Goal: Check status: Check status

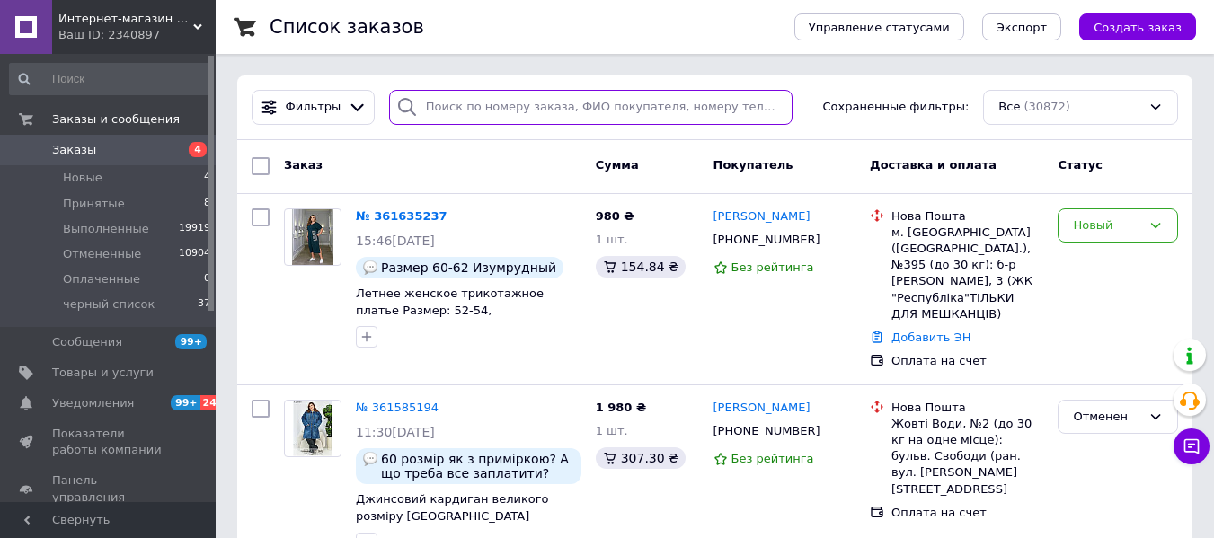
click at [448, 102] on input "search" at bounding box center [591, 107] width 404 height 35
paste input "[PERSON_NAME]"
type input "[PERSON_NAME]"
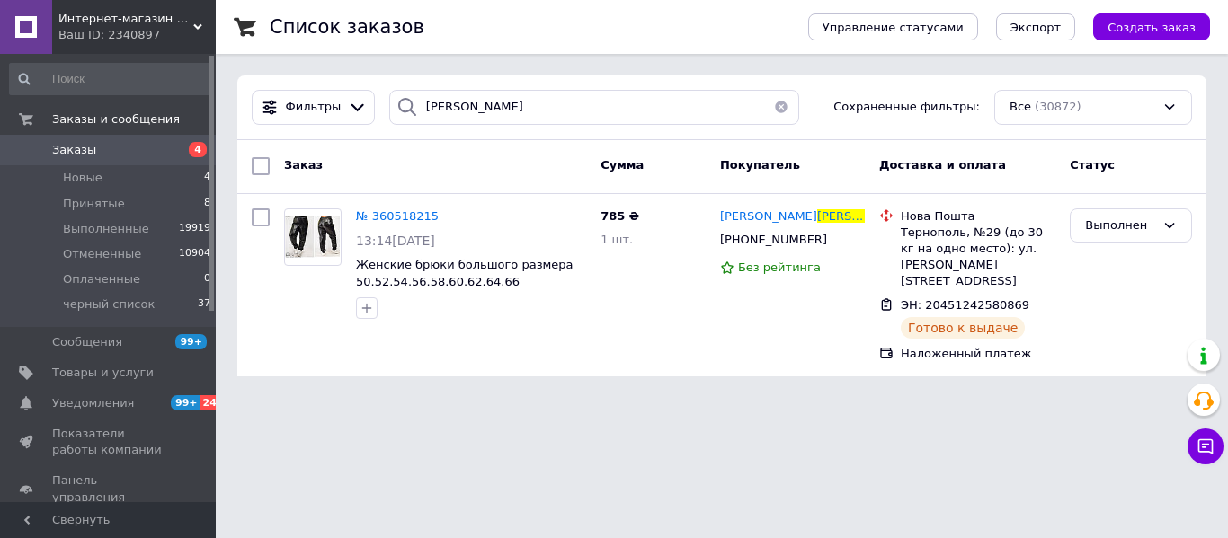
click at [400, 213] on span "№ 360518215" at bounding box center [397, 215] width 83 height 13
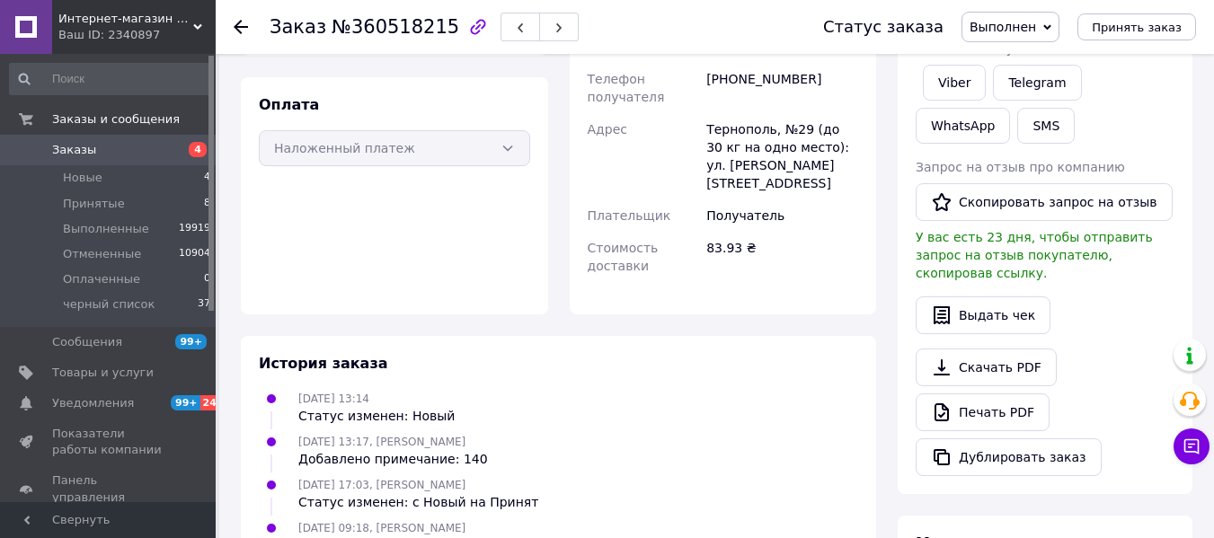
scroll to position [449, 0]
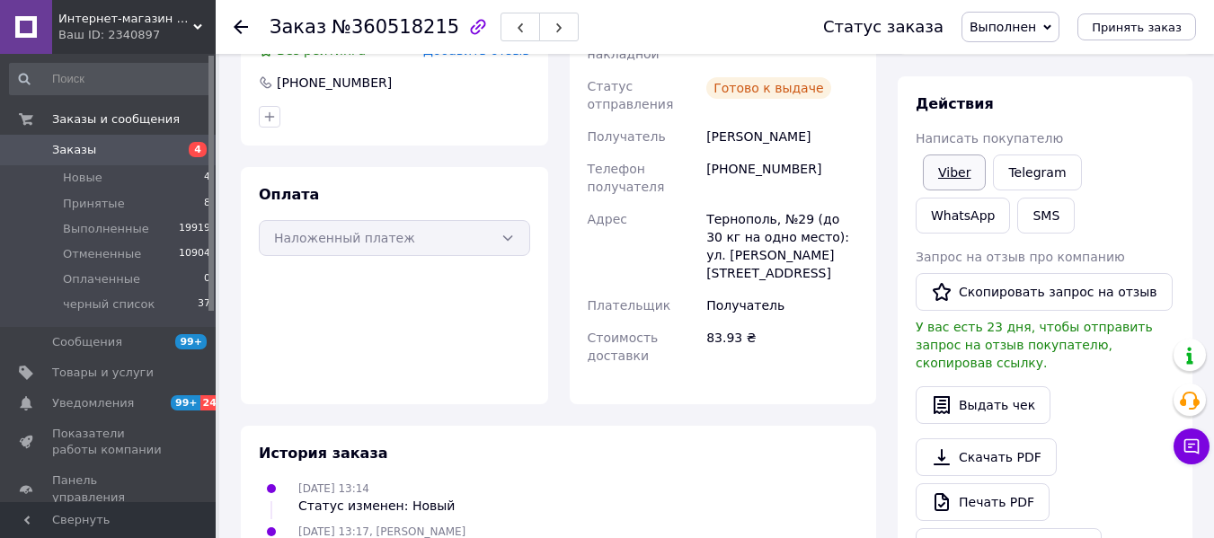
click at [944, 171] on link "Viber" at bounding box center [954, 173] width 63 height 36
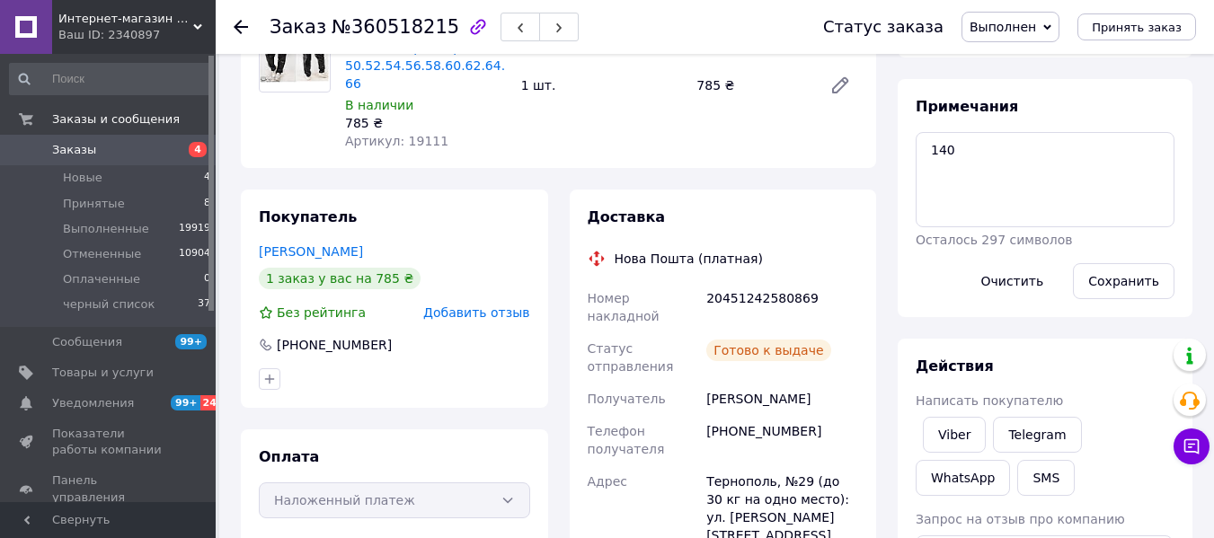
scroll to position [180, 0]
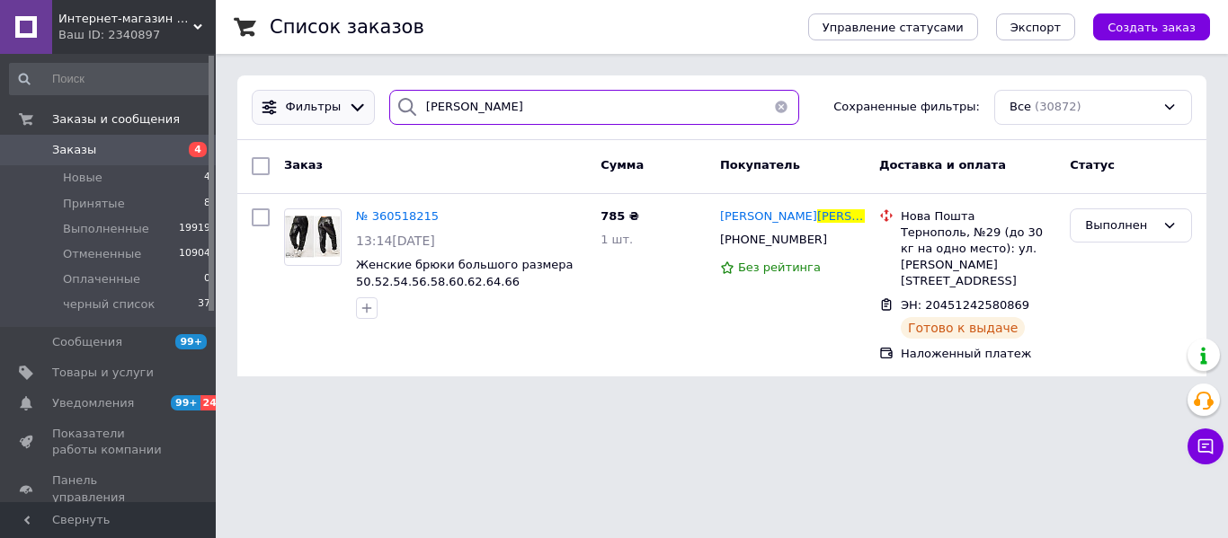
drag, startPoint x: 513, startPoint y: 107, endPoint x: 265, endPoint y: 99, distance: 248.2
click at [265, 99] on div "[PERSON_NAME] Сохраненные фильтры: Все (30872)" at bounding box center [721, 107] width 954 height 35
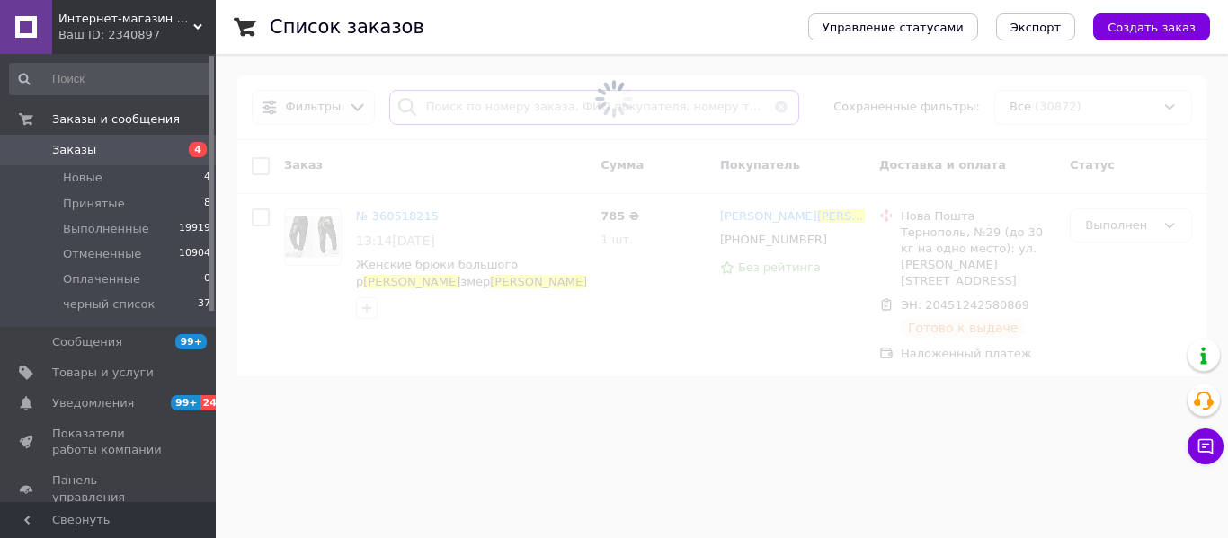
type input "[PERSON_NAME]"
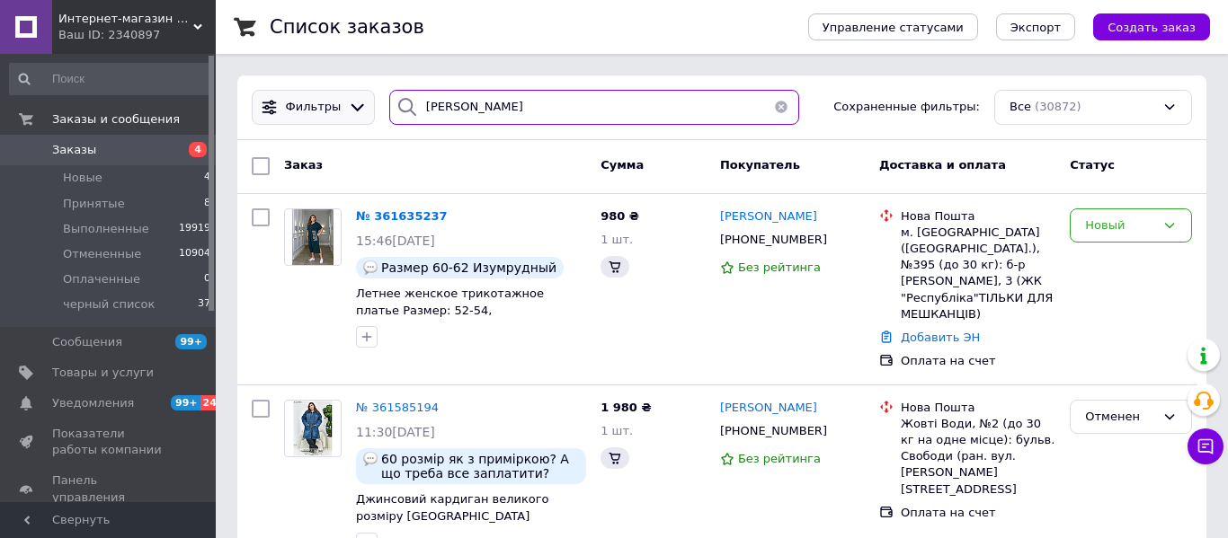
type input "[PERSON_NAME]"
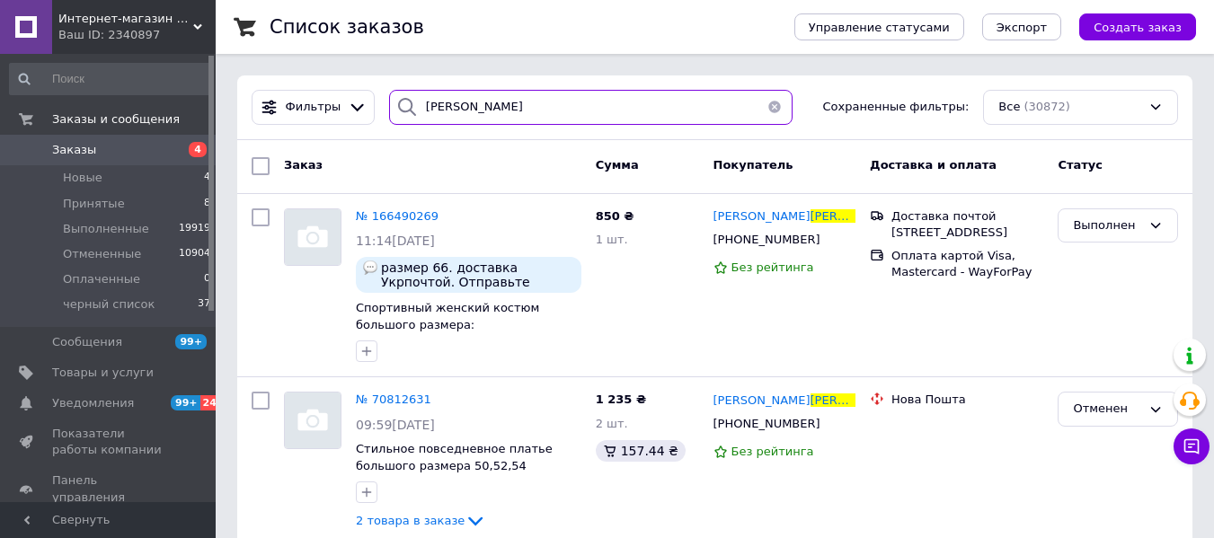
drag, startPoint x: 529, startPoint y: 111, endPoint x: 229, endPoint y: 111, distance: 300.2
click at [229, 111] on div "Список заказов Управление статусами Экспорт Создать заказ Фильтры [PERSON_NAME]…" at bounding box center [715, 284] width 999 height 568
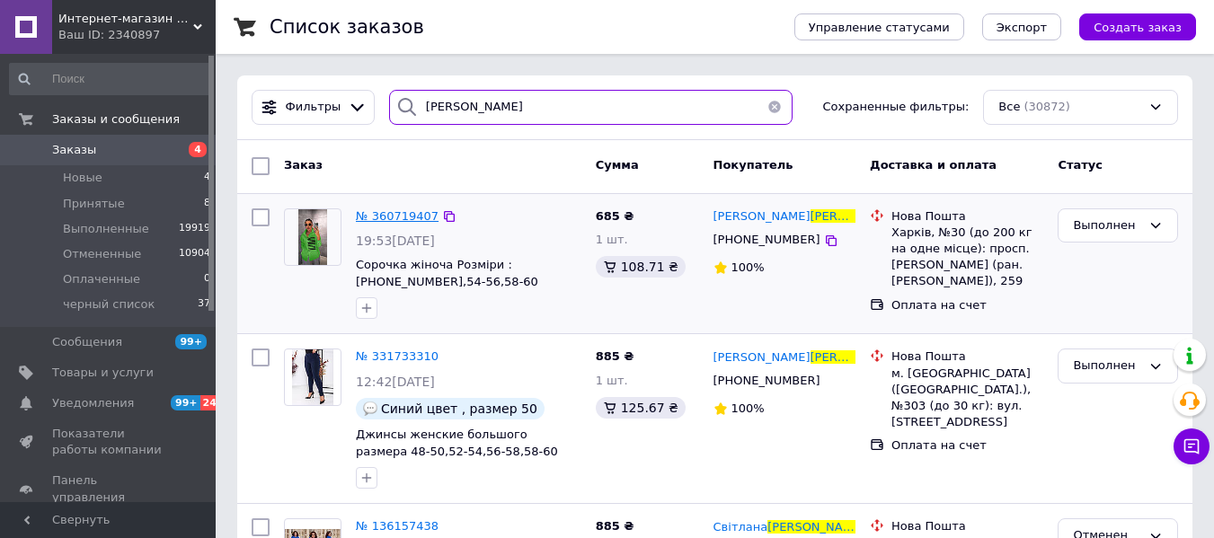
type input "[PERSON_NAME]"
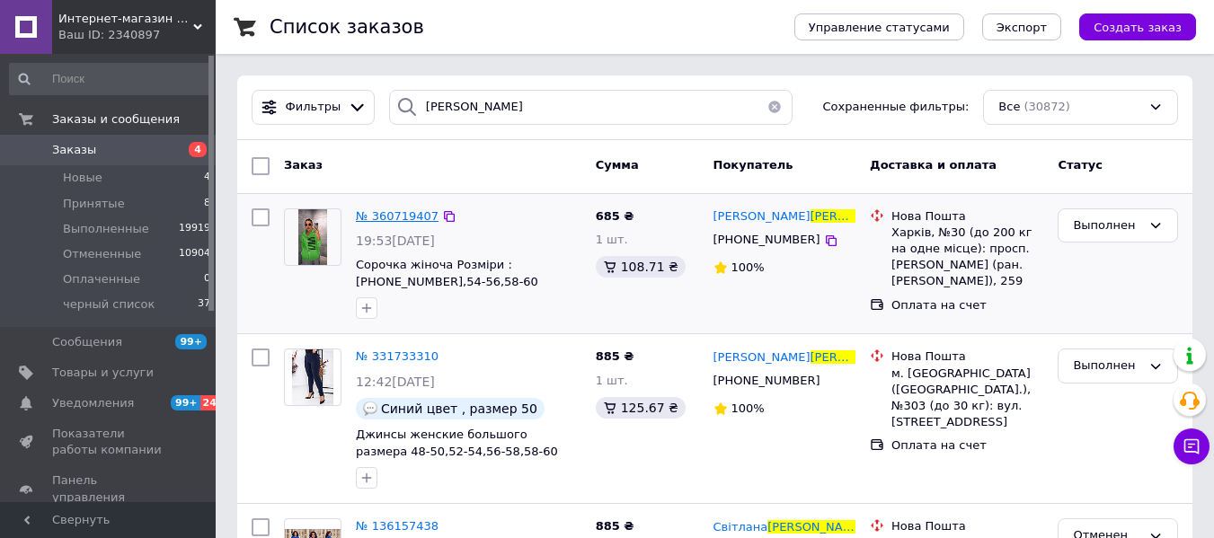
click at [377, 220] on span "№ 360719407" at bounding box center [397, 215] width 83 height 13
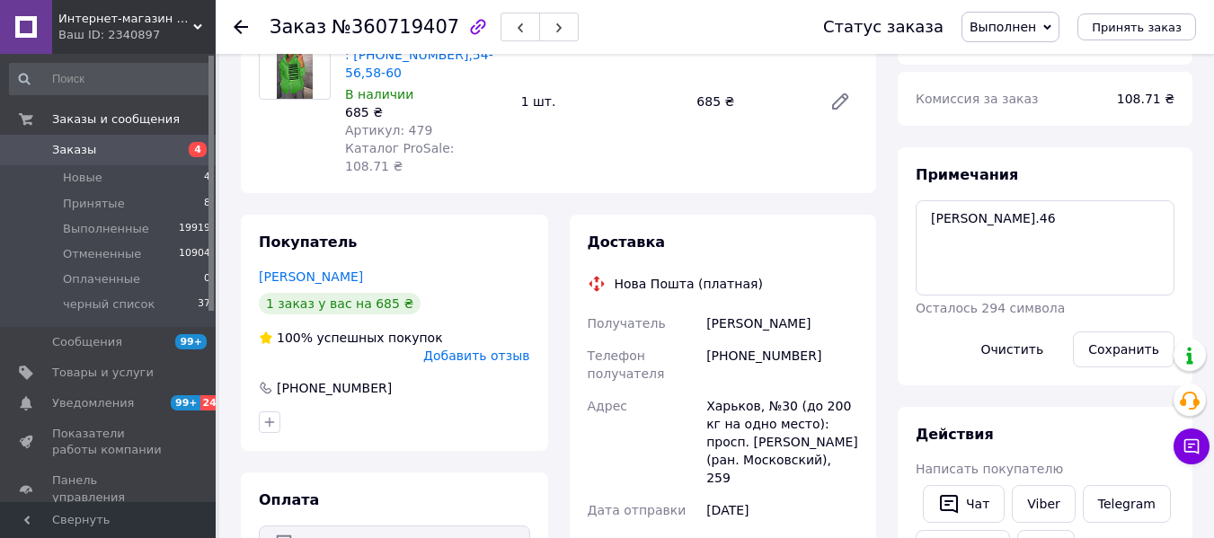
scroll to position [270, 0]
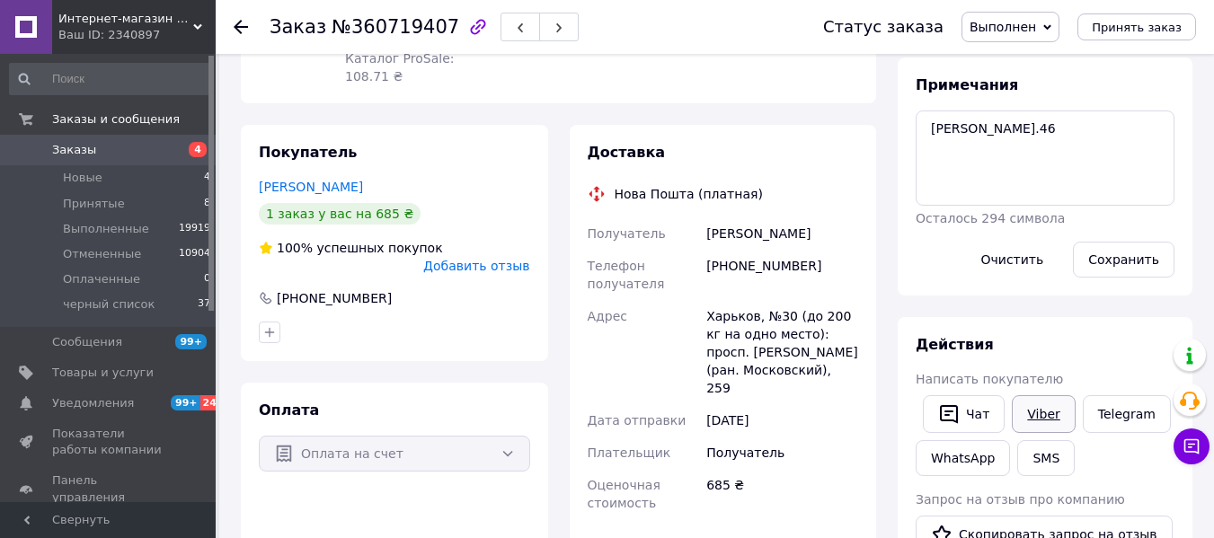
click at [1027, 413] on link "Viber" at bounding box center [1043, 414] width 63 height 38
click at [98, 171] on span "Новые" at bounding box center [83, 178] width 40 height 16
